Goal: Task Accomplishment & Management: Use online tool/utility

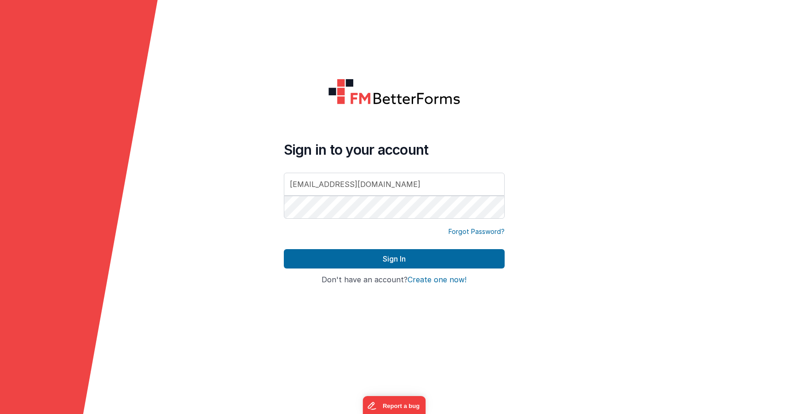
type input "[EMAIL_ADDRESS][DOMAIN_NAME]"
click at [284, 249] on button "Sign In" at bounding box center [394, 258] width 221 height 19
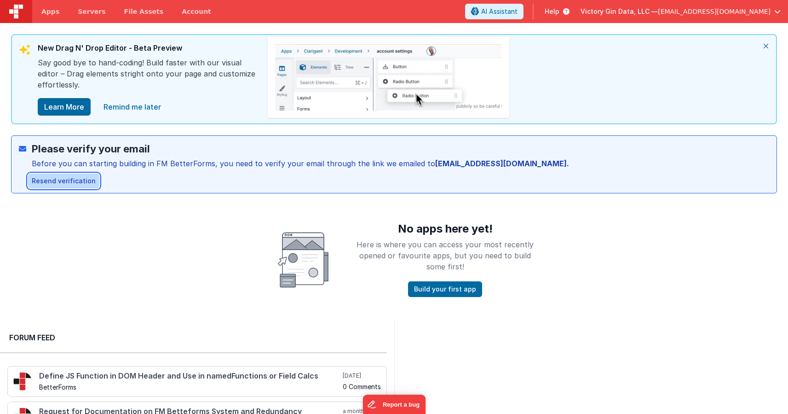
click at [81, 180] on button "Resend verification" at bounding box center [63, 181] width 71 height 15
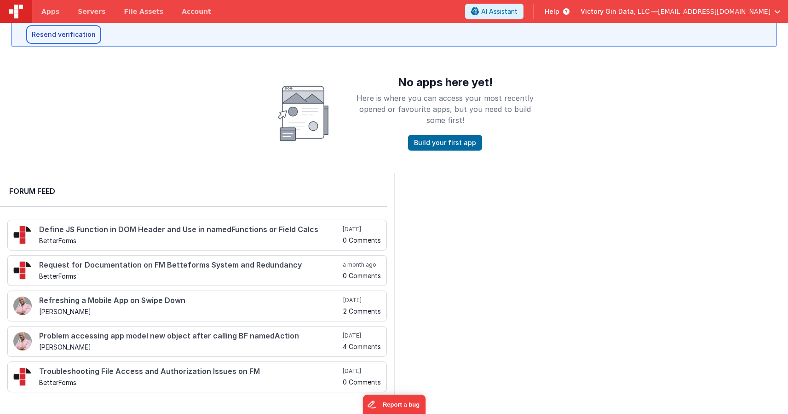
scroll to position [155, 0]
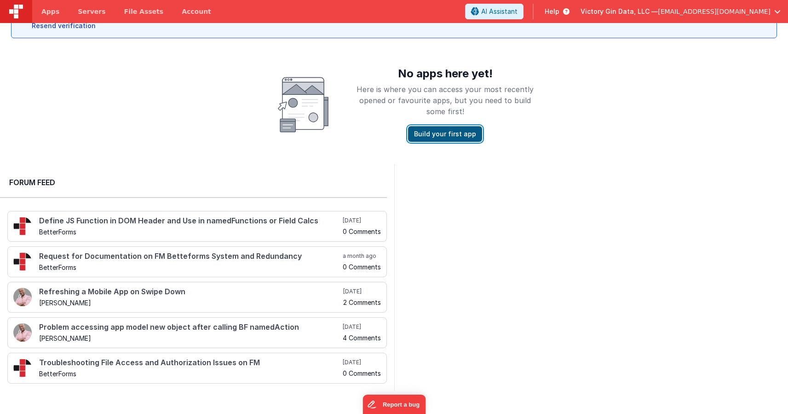
click at [432, 131] on button "Build your first app" at bounding box center [445, 134] width 74 height 16
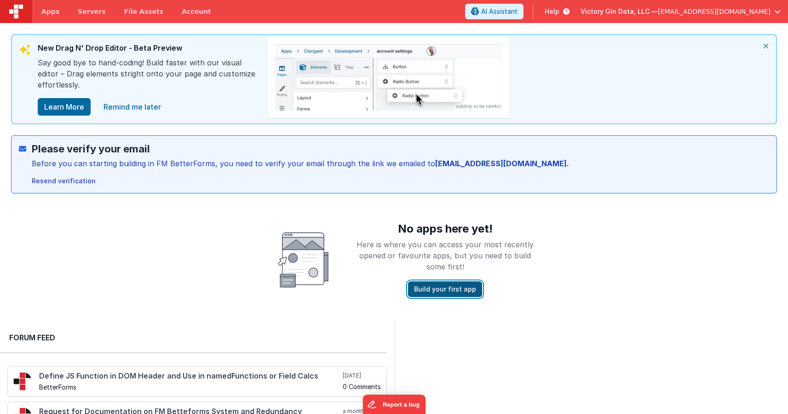
click at [440, 285] on button "Build your first app" at bounding box center [445, 289] width 74 height 16
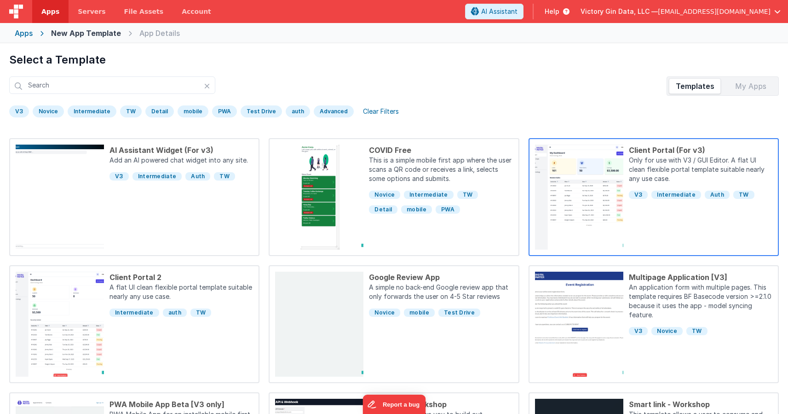
click at [663, 209] on div "Client Portal (For v3) Only for use with V3 / GUI Editor. A flat UI clean flexi…" at bounding box center [698, 197] width 149 height 105
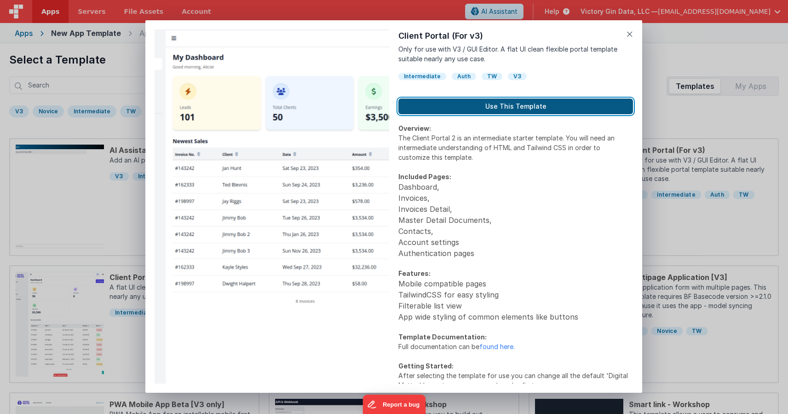
click at [474, 112] on button "Use This Template" at bounding box center [516, 107] width 235 height 16
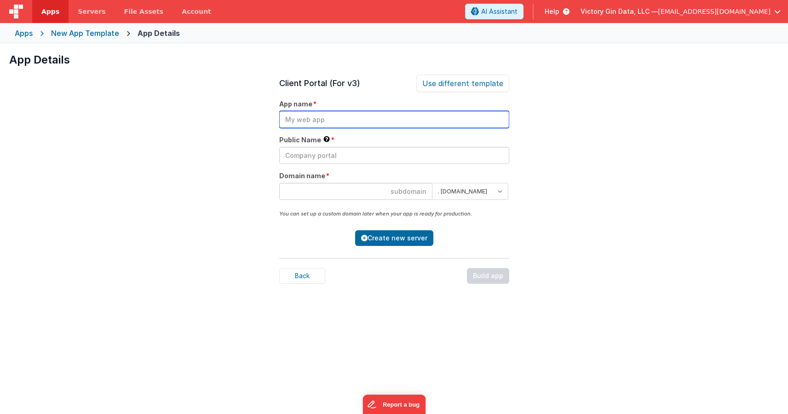
click at [322, 124] on input "text" at bounding box center [394, 119] width 230 height 17
type input "BNTT"
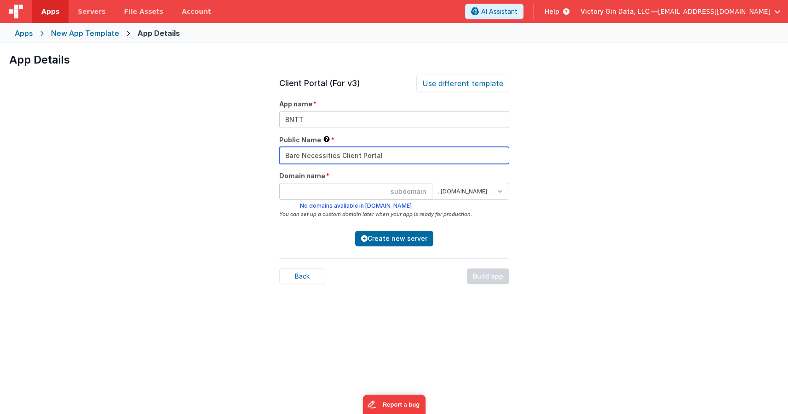
type input "Bare Necessities Client Portal"
type input "n8nasdf2f333"
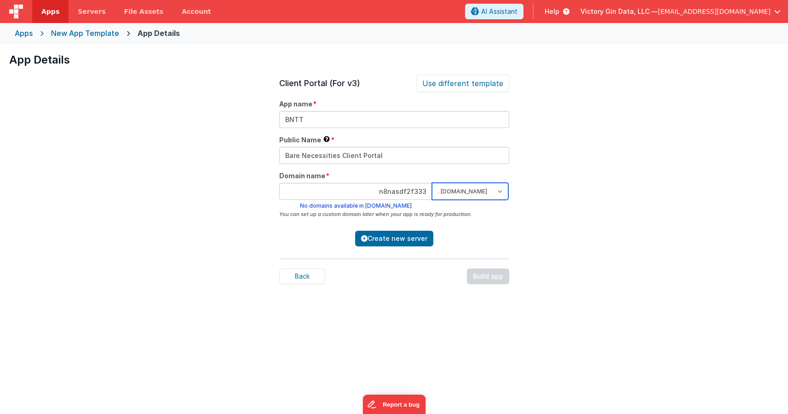
select select "[DOMAIN_NAME]"
click option ". [DOMAIN_NAME]" at bounding box center [0, 0] width 0 height 0
click at [393, 194] on input "n8nasdf2f333" at bounding box center [355, 191] width 153 height 17
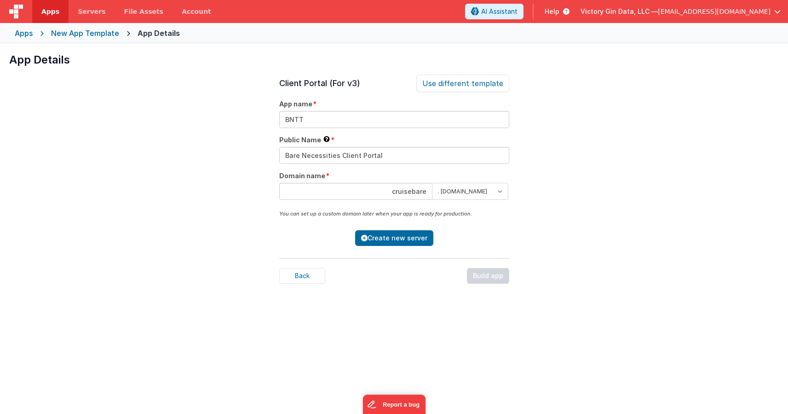
type input "cruisebare"
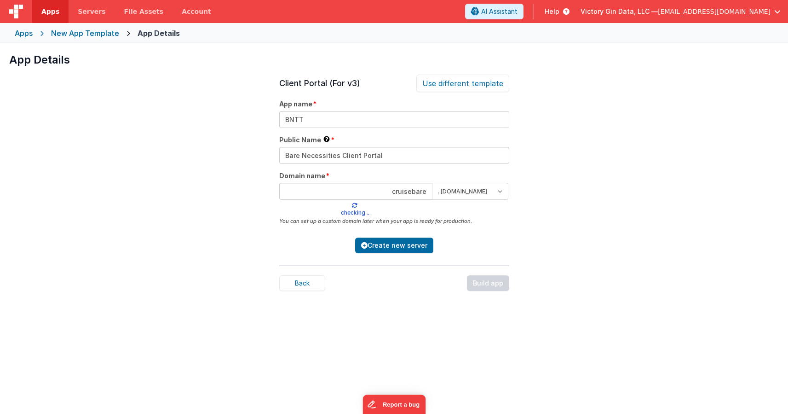
click at [579, 203] on div "App Details Preview AI Assistant Widget (For v3) Add an AI powered chat widget …" at bounding box center [394, 250] width 788 height 414
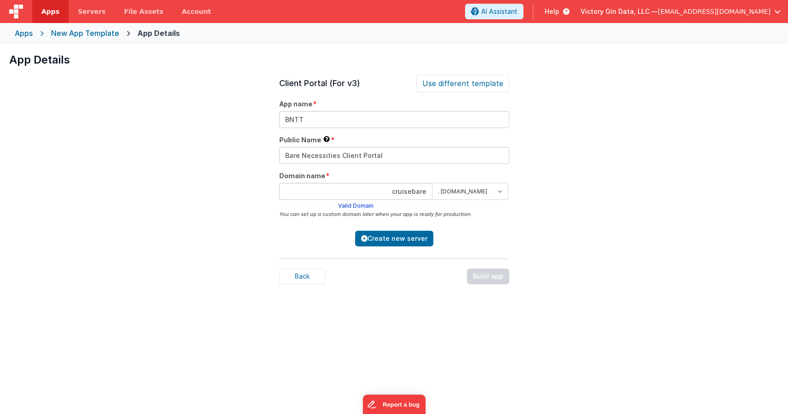
click at [406, 195] on input "cruisebare" at bounding box center [355, 191] width 153 height 17
click at [371, 245] on button "Create new server" at bounding box center [394, 239] width 78 height 16
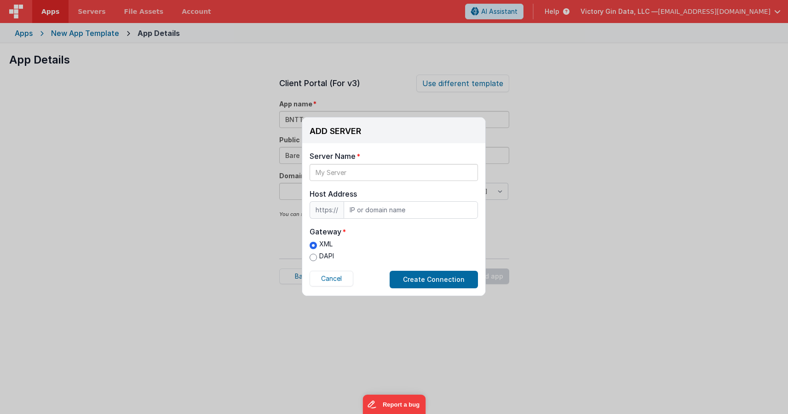
click at [349, 181] on div "Server Name Host Address https:// Host Address Gateway XML DAPI Cancel Create C…" at bounding box center [393, 219] width 183 height 152
click at [348, 174] on input "text" at bounding box center [394, 172] width 168 height 17
click at [340, 276] on button "Cancel" at bounding box center [332, 279] width 44 height 16
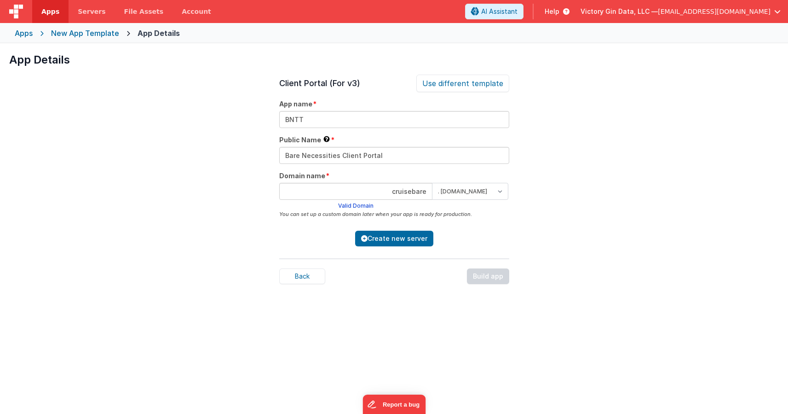
click at [358, 209] on div "Valid Domain" at bounding box center [355, 205] width 153 height 7
click at [353, 219] on div "You can set up a custom domain later when your app is ready for production." at bounding box center [394, 213] width 230 height 9
click at [351, 262] on div "Back Build app" at bounding box center [394, 271] width 230 height 26
click at [382, 244] on button "Create new server" at bounding box center [394, 239] width 78 height 16
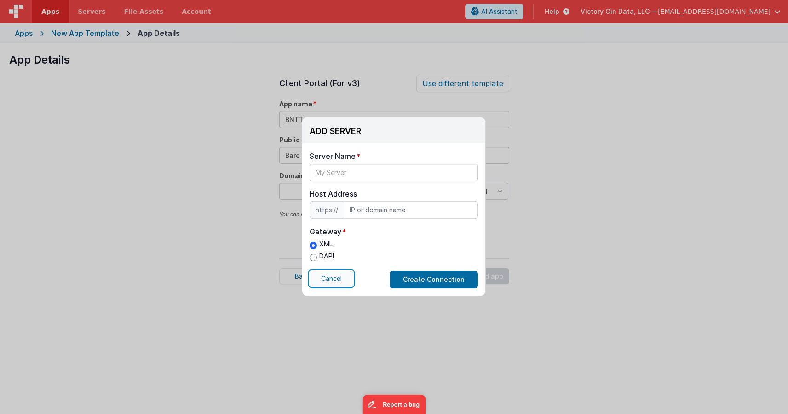
click at [346, 273] on button "Cancel" at bounding box center [332, 279] width 44 height 16
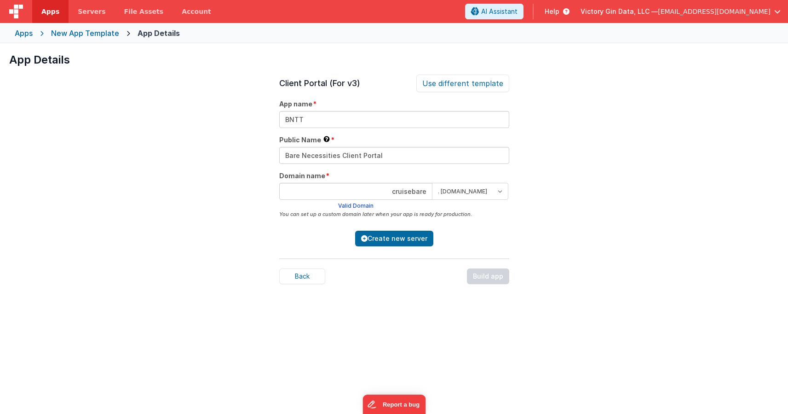
click at [340, 289] on div "Client Portal (For v3) Use different template App name BNTT Public Name This na…" at bounding box center [394, 282] width 230 height 414
click at [82, 5] on link "Servers" at bounding box center [92, 11] width 46 height 23
